Goal: Find specific page/section: Find specific page/section

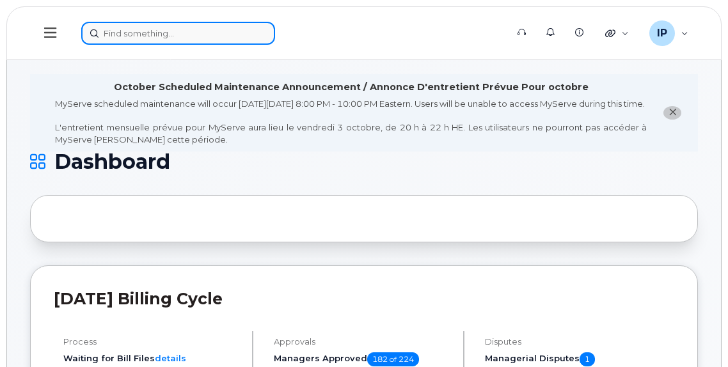
click at [134, 39] on input at bounding box center [178, 33] width 194 height 23
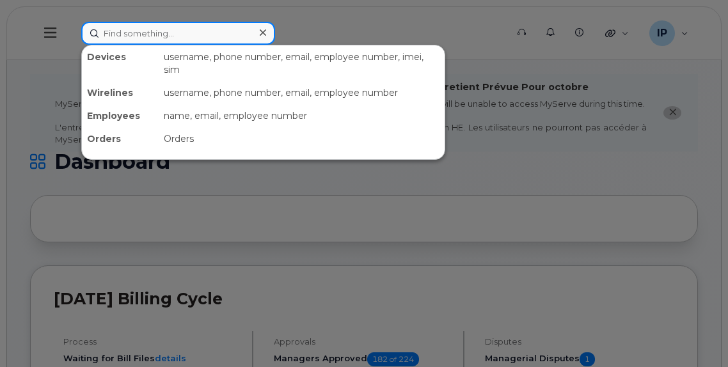
paste input "780-935-3852"
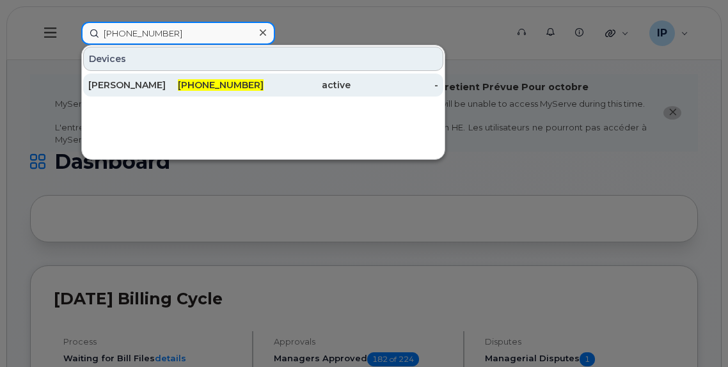
type input "780-935-3852"
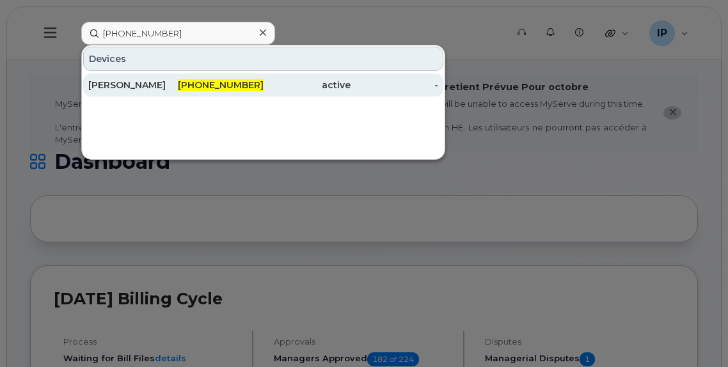
click at [214, 89] on span "780-935-3852" at bounding box center [221, 85] width 86 height 12
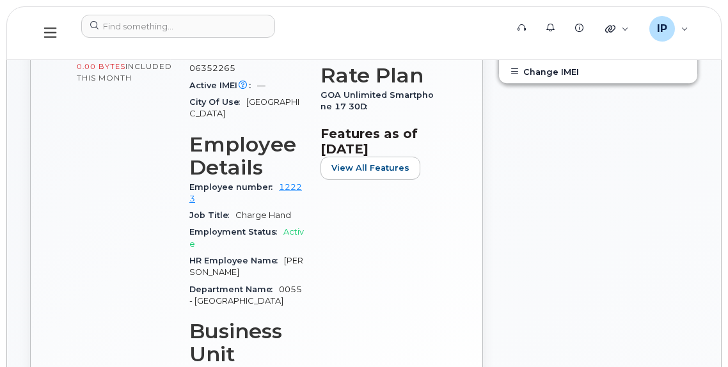
scroll to position [512, 0]
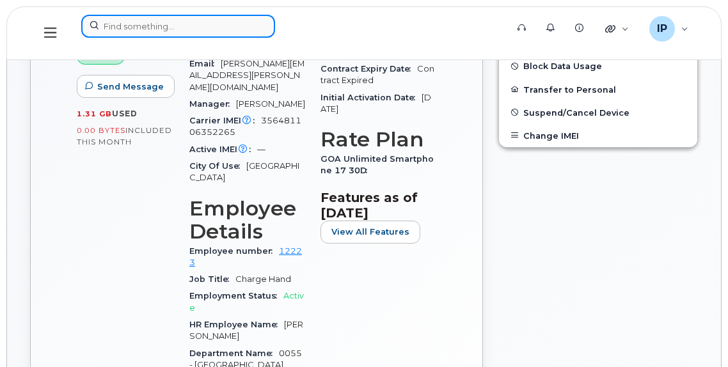
click at [135, 30] on input at bounding box center [178, 26] width 194 height 23
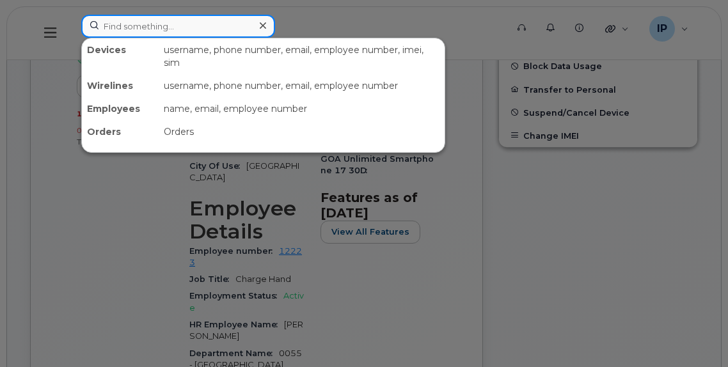
paste input "[PHONE_NUMBER]"
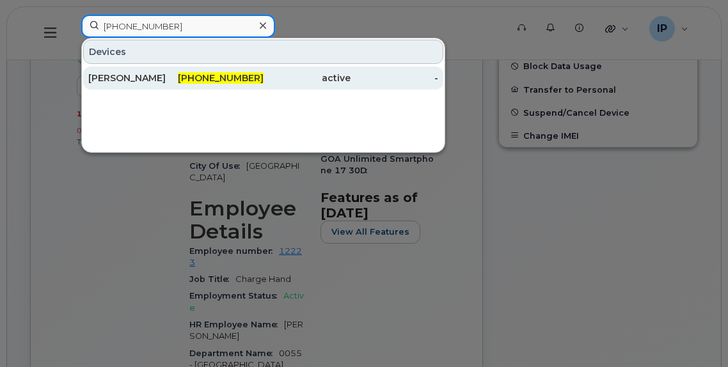
type input "[PHONE_NUMBER]"
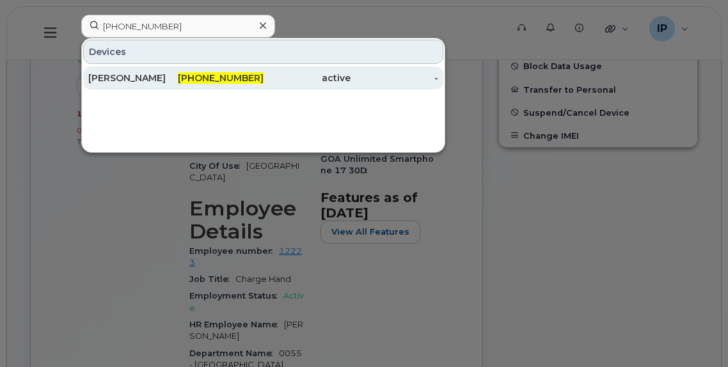
click at [244, 73] on span "[PHONE_NUMBER]" at bounding box center [221, 78] width 86 height 12
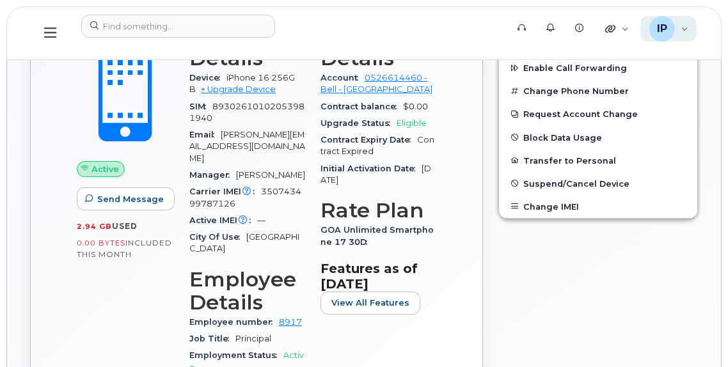
scroll to position [372, 0]
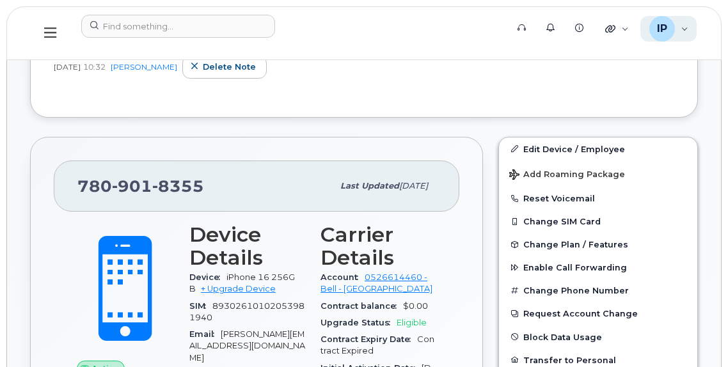
click at [675, 21] on div "IP Ian Pitt Wireless Admin" at bounding box center [668, 29] width 57 height 26
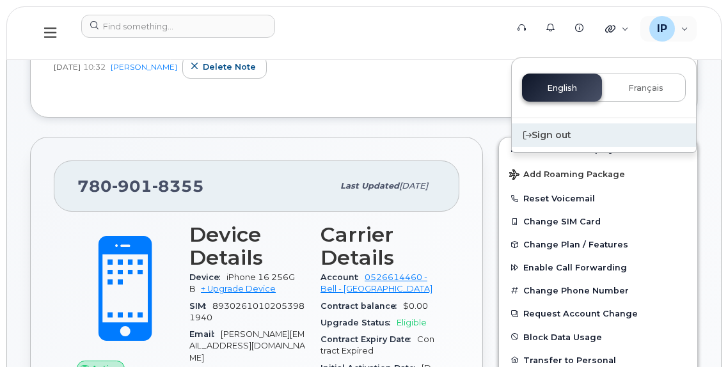
click at [550, 141] on div "Sign out" at bounding box center [604, 135] width 184 height 24
